Goal: Go to known website: Access a specific website the user already knows

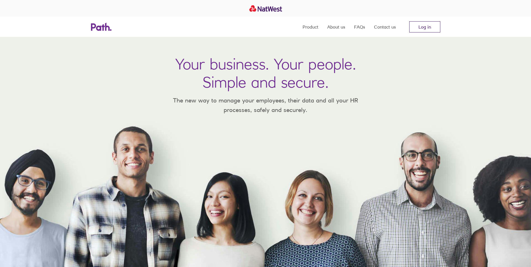
click at [415, 28] on link "Log in" at bounding box center [424, 26] width 31 height 11
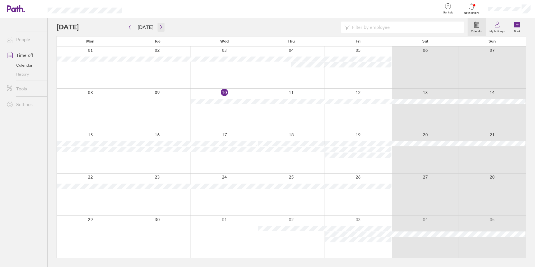
click at [159, 29] on button "button" at bounding box center [160, 27] width 7 height 9
